Goal: Information Seeking & Learning: Learn about a topic

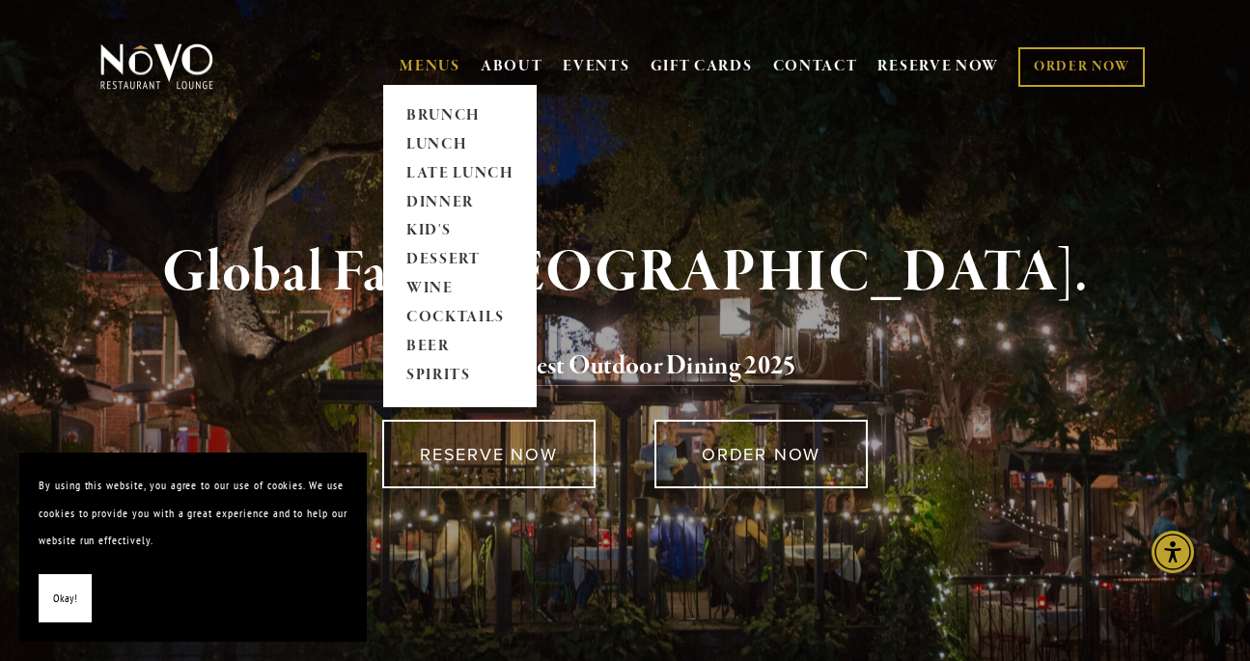
click at [419, 67] on link "MENUS" at bounding box center [429, 66] width 61 height 19
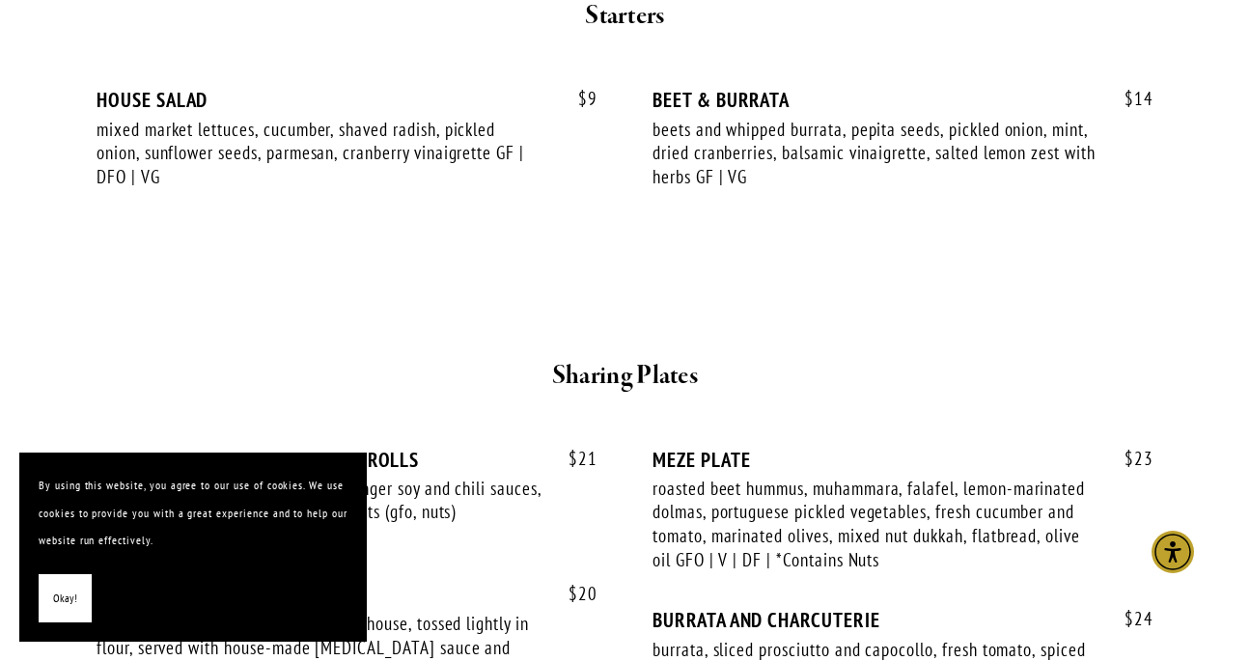
scroll to position [754, 0]
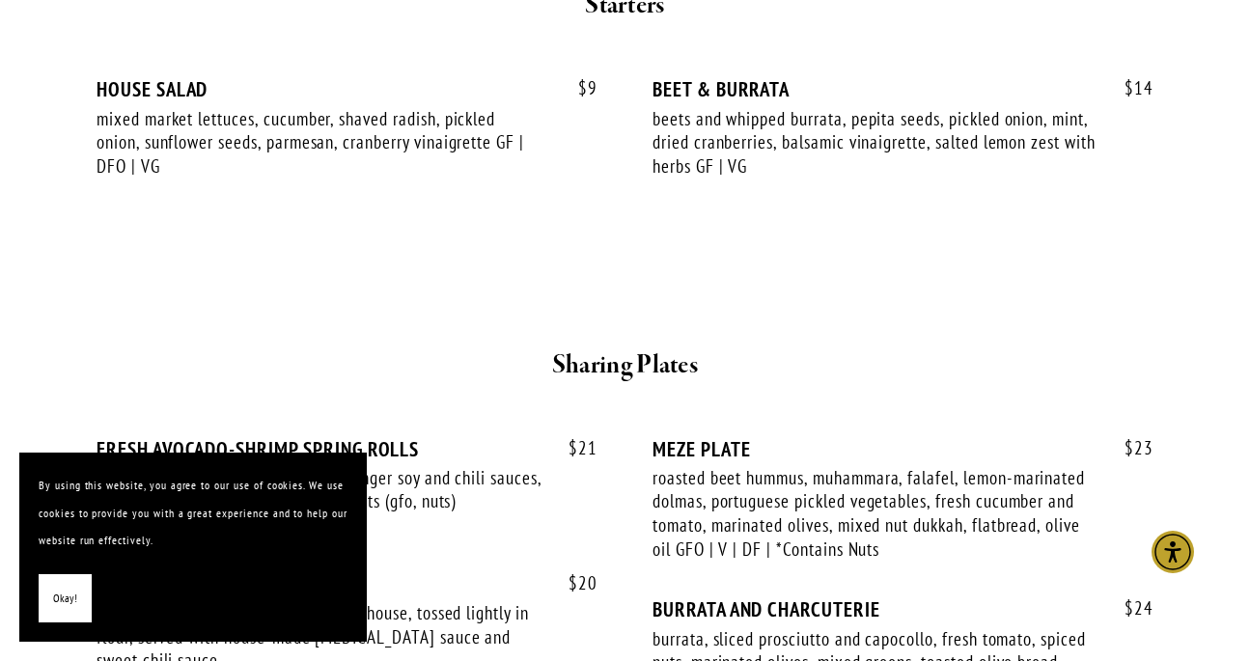
click at [59, 599] on span "Okay!" at bounding box center [65, 599] width 24 height 28
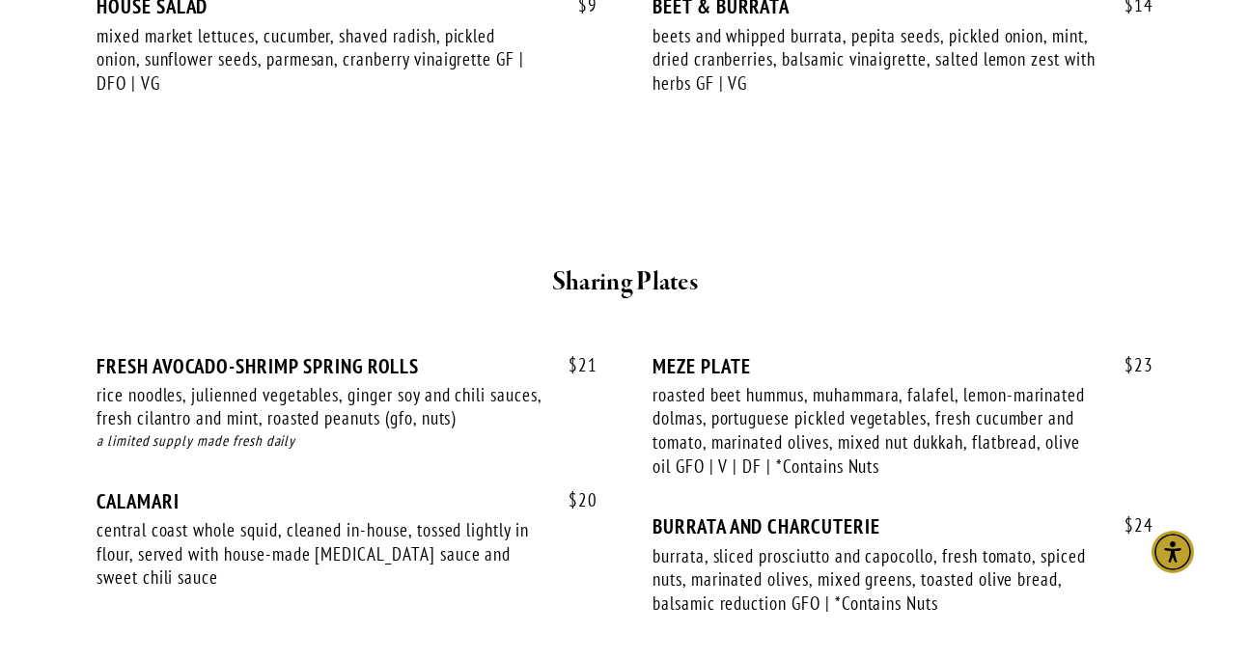
scroll to position [834, 0]
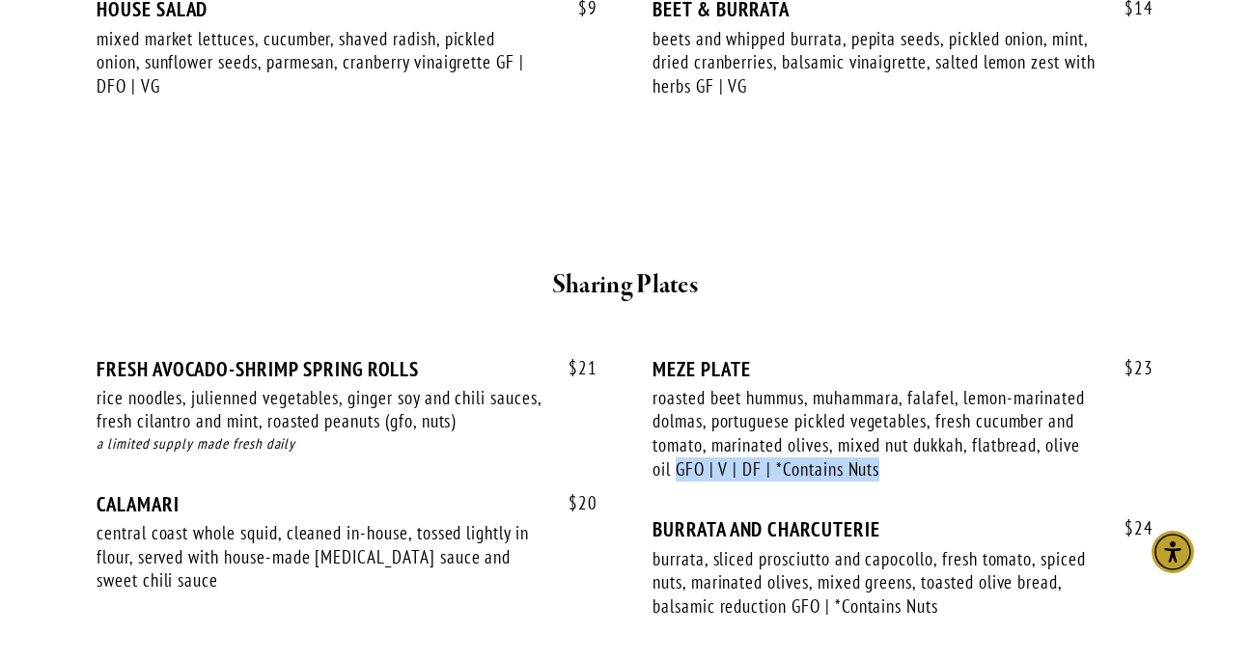
drag, startPoint x: 677, startPoint y: 442, endPoint x: 900, endPoint y: 444, distance: 222.9
click at [901, 446] on div "roasted beet hummus, muhammara, falafel, lemon-marinated dolmas, portuguese pic…" at bounding box center [875, 434] width 446 height 96
click at [898, 442] on div "roasted beet hummus, muhammara, falafel, lemon-marinated dolmas, portuguese pic…" at bounding box center [875, 434] width 446 height 96
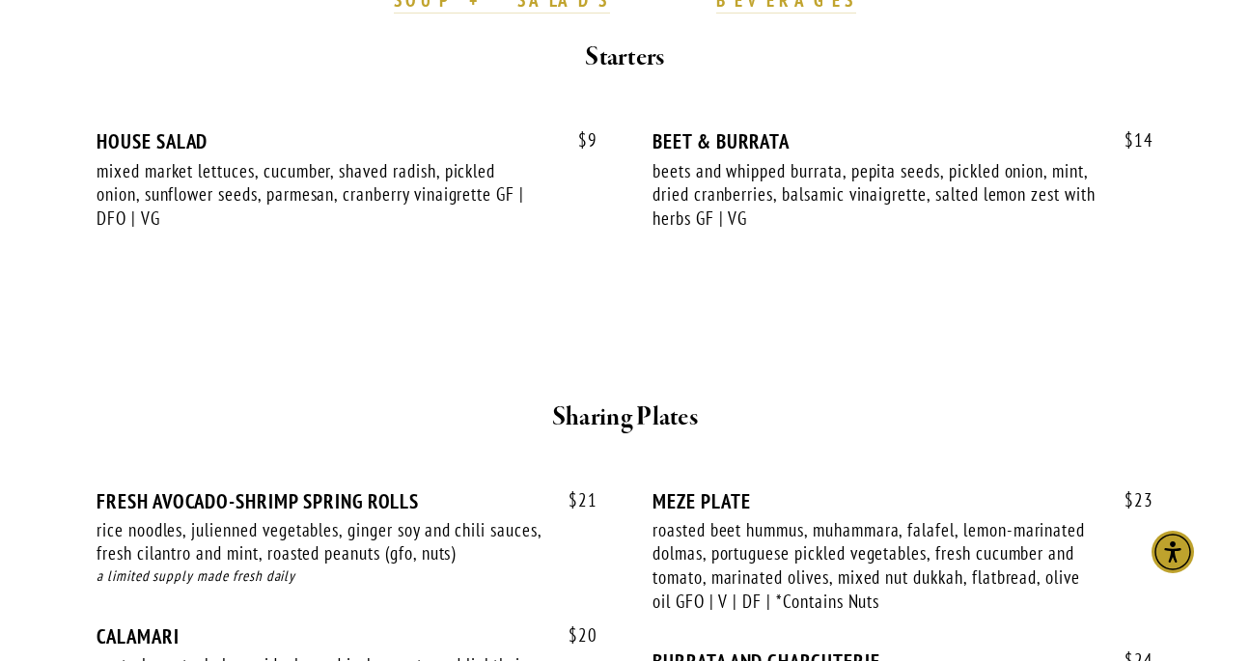
scroll to position [705, 0]
